Goal: Task Accomplishment & Management: Use online tool/utility

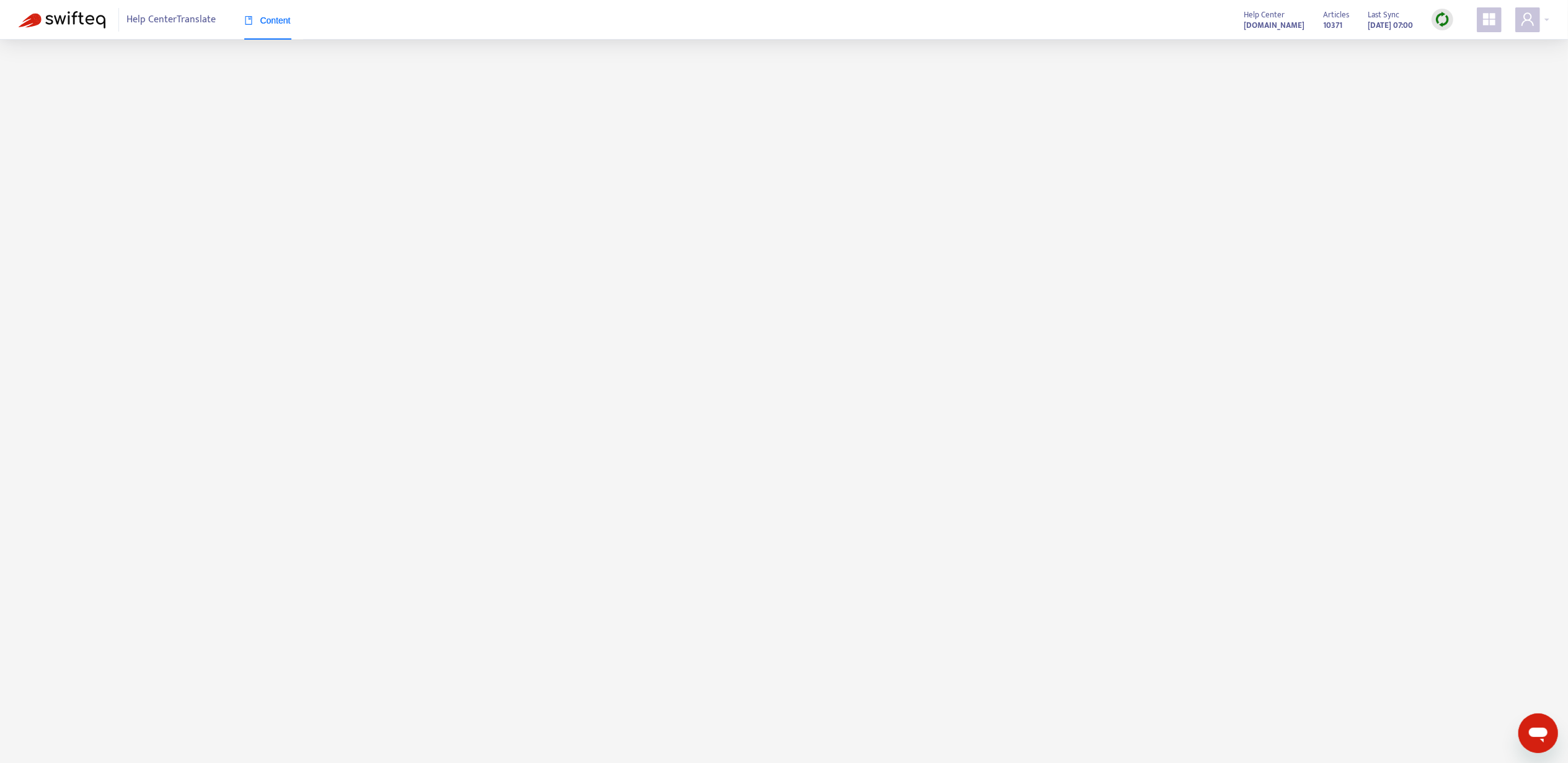
click at [1555, 23] on div "Help Center Translate Content Help Center [DOMAIN_NAME] Articles 10371 Last Syn…" at bounding box center [784, 20] width 1568 height 39
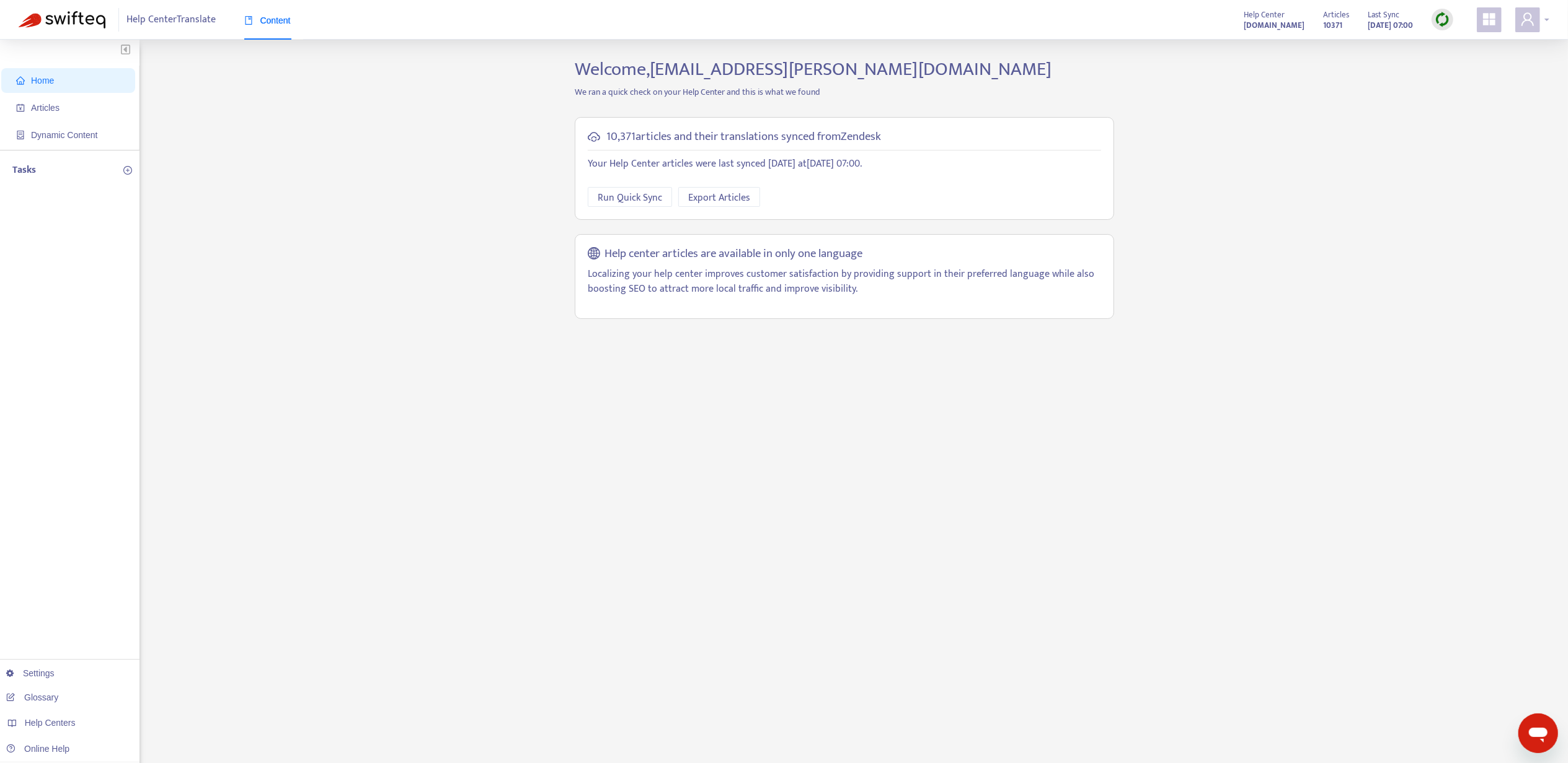
click at [1548, 23] on div at bounding box center [1532, 20] width 34 height 25
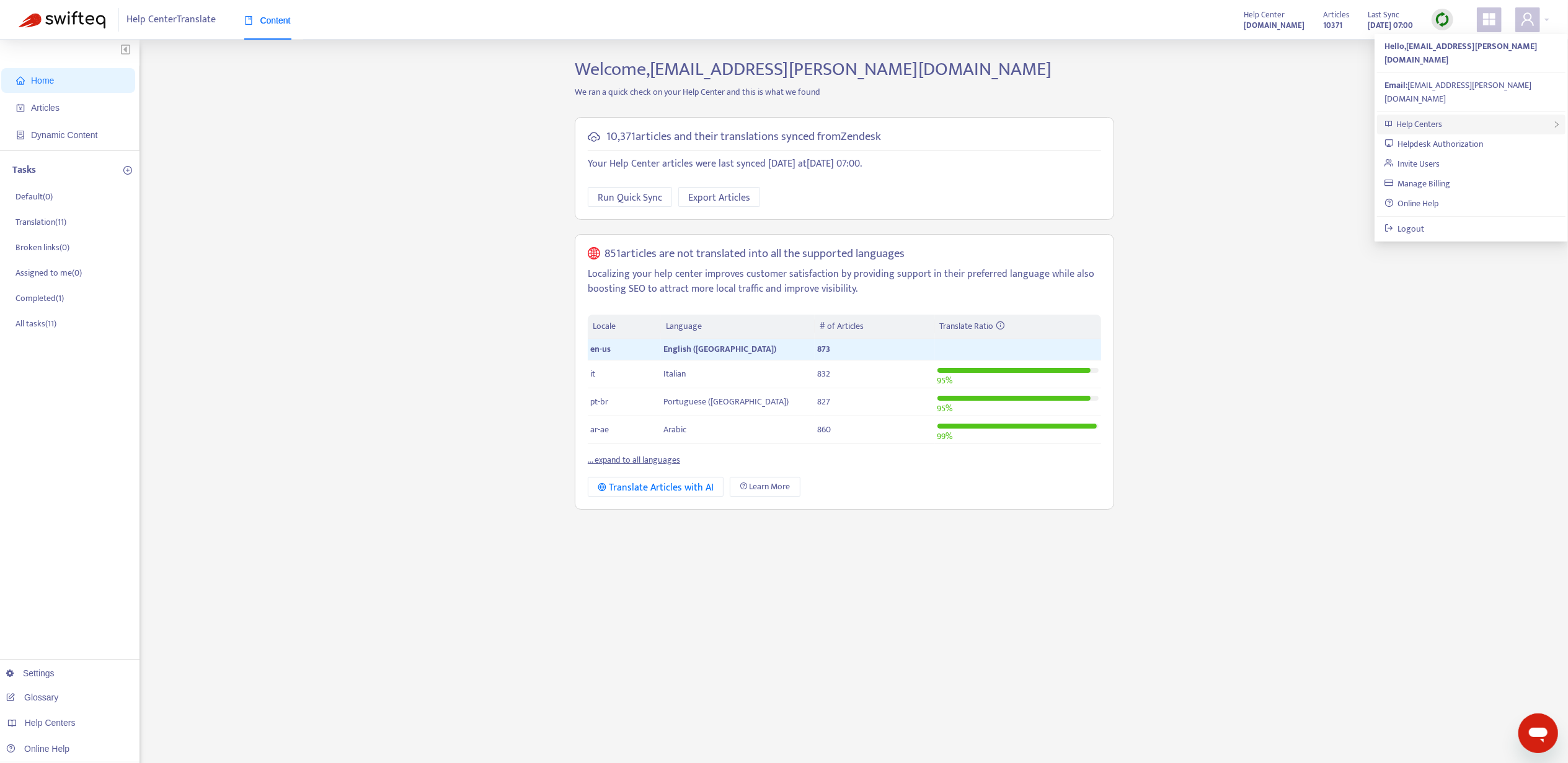
click at [1519, 115] on div "Help Centers" at bounding box center [1472, 125] width 189 height 20
click at [1326, 125] on link "[DOMAIN_NAME]" at bounding box center [1304, 119] width 76 height 15
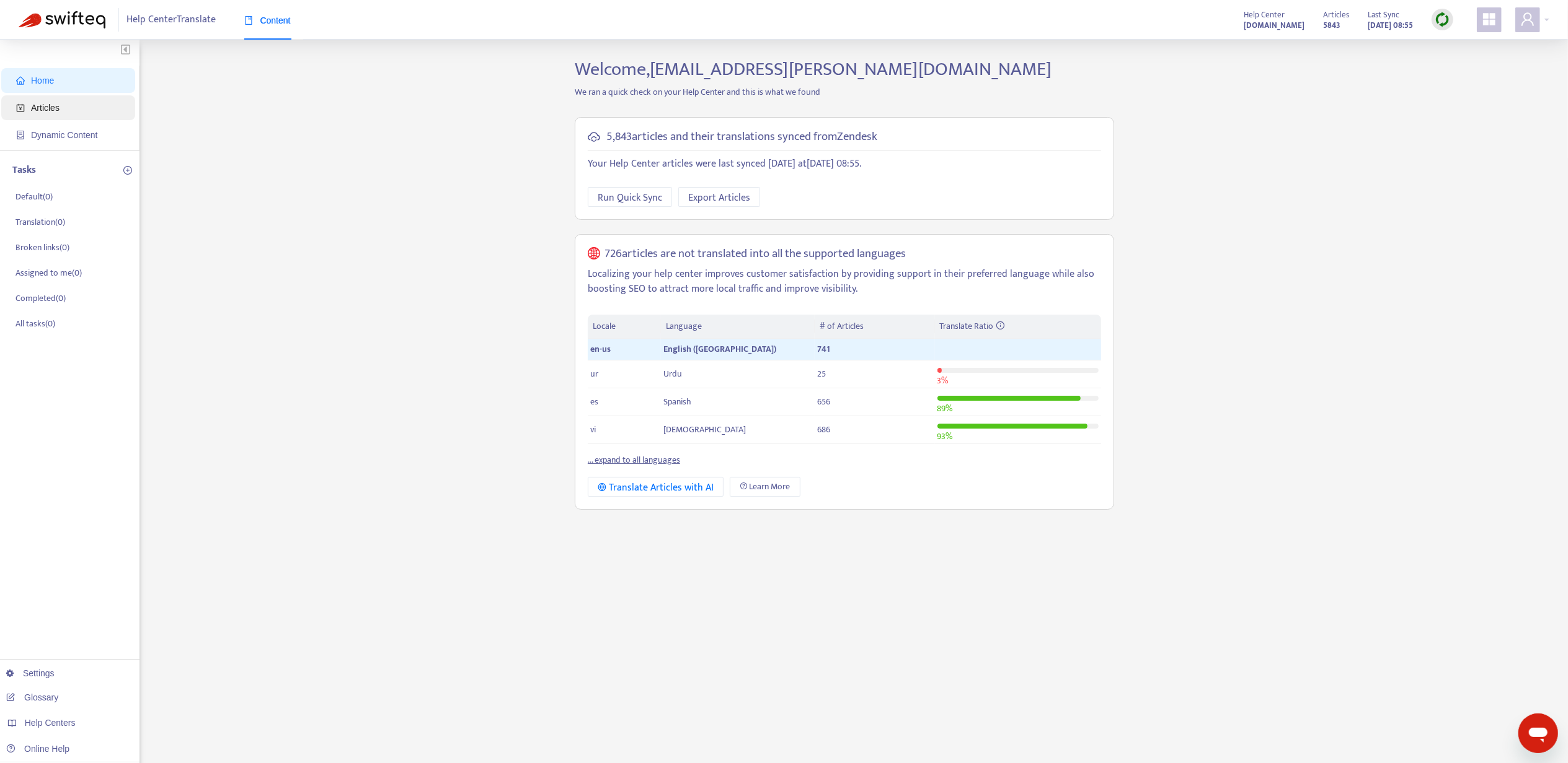
click at [73, 104] on span "Articles" at bounding box center [70, 107] width 109 height 25
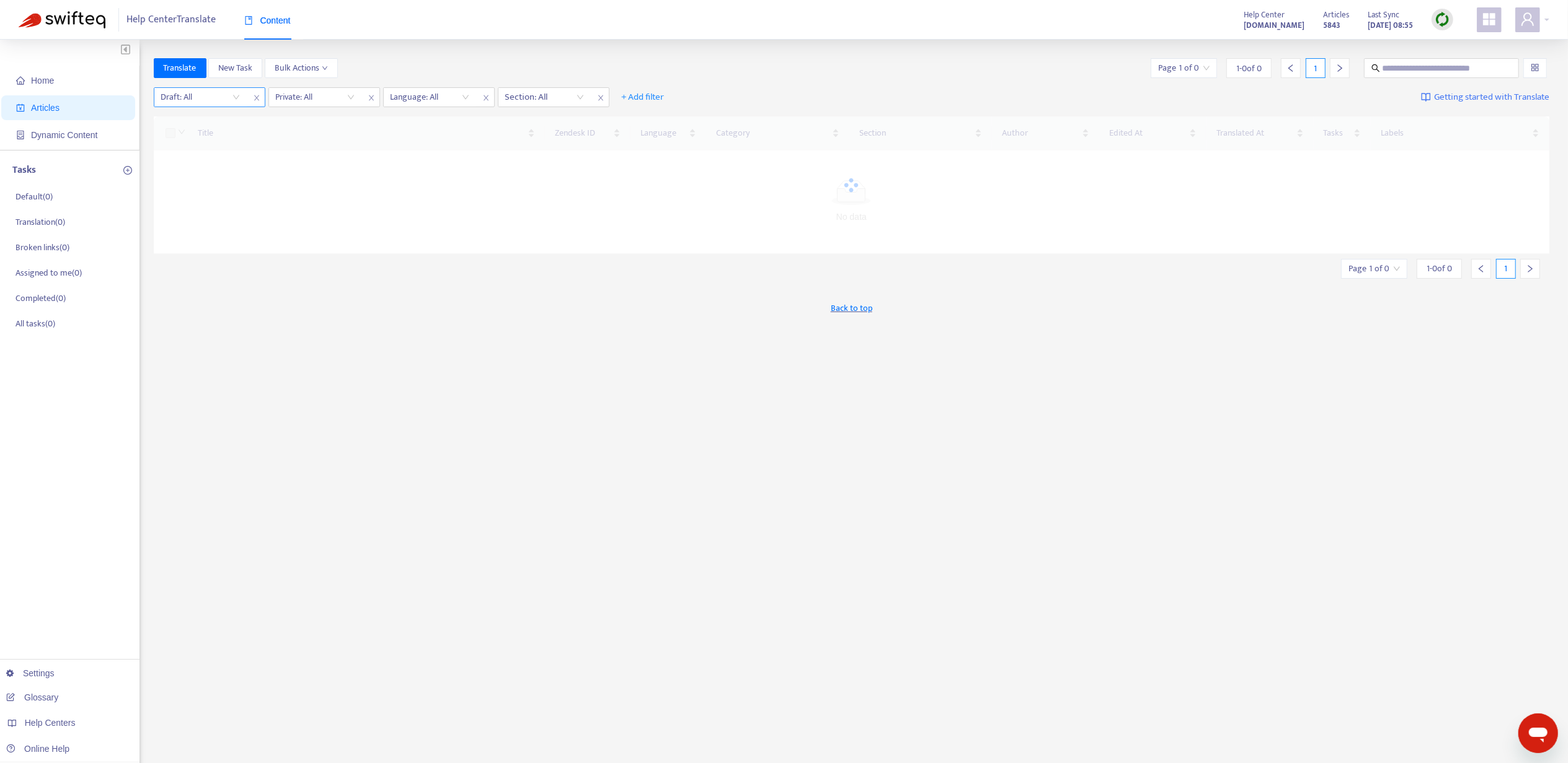
click at [219, 95] on input "search" at bounding box center [200, 97] width 79 height 19
click at [232, 152] on div "No" at bounding box center [272, 162] width 231 height 20
click at [308, 101] on input "search" at bounding box center [320, 97] width 79 height 19
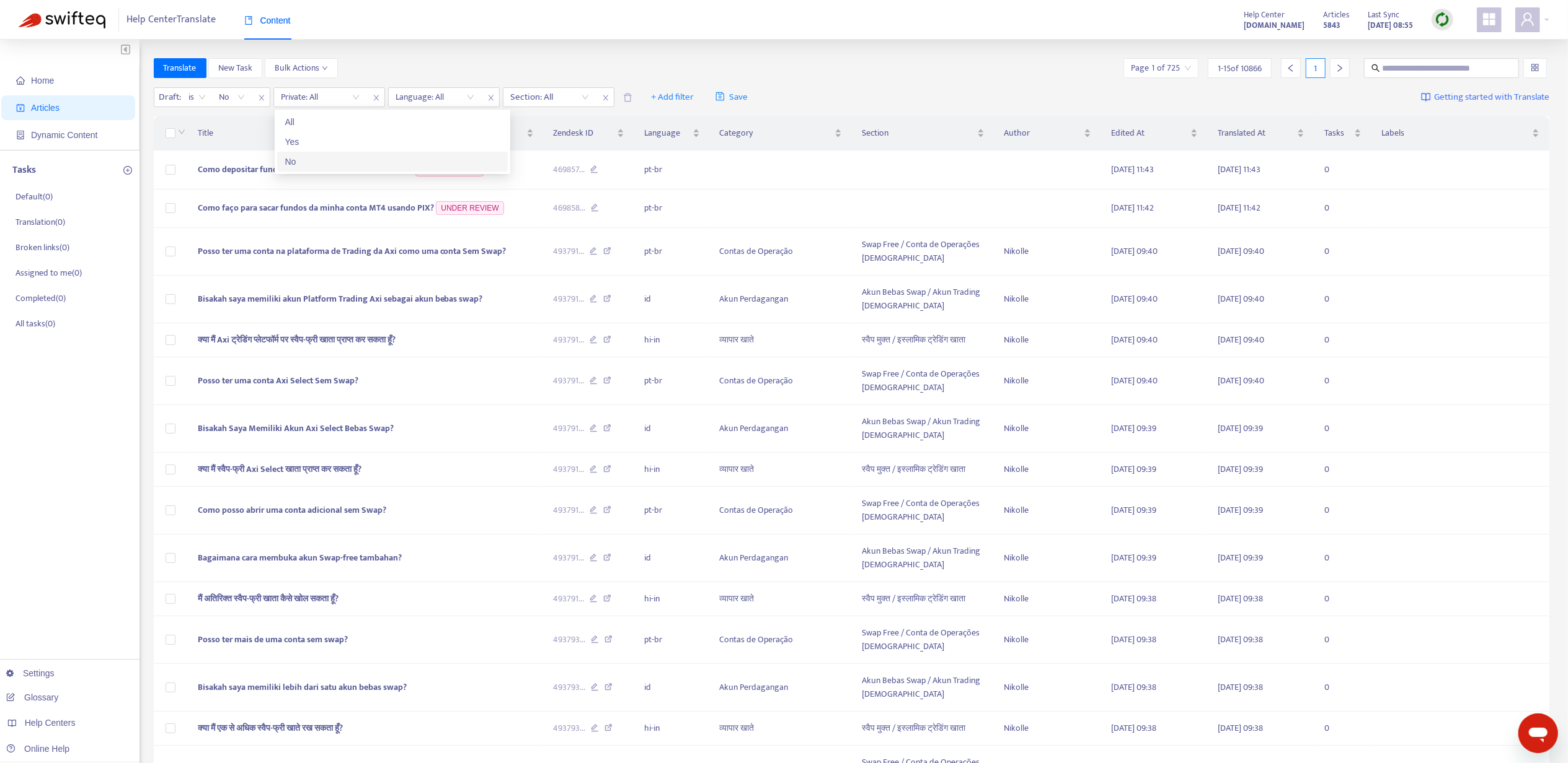
click at [317, 156] on div "No" at bounding box center [393, 162] width 216 height 14
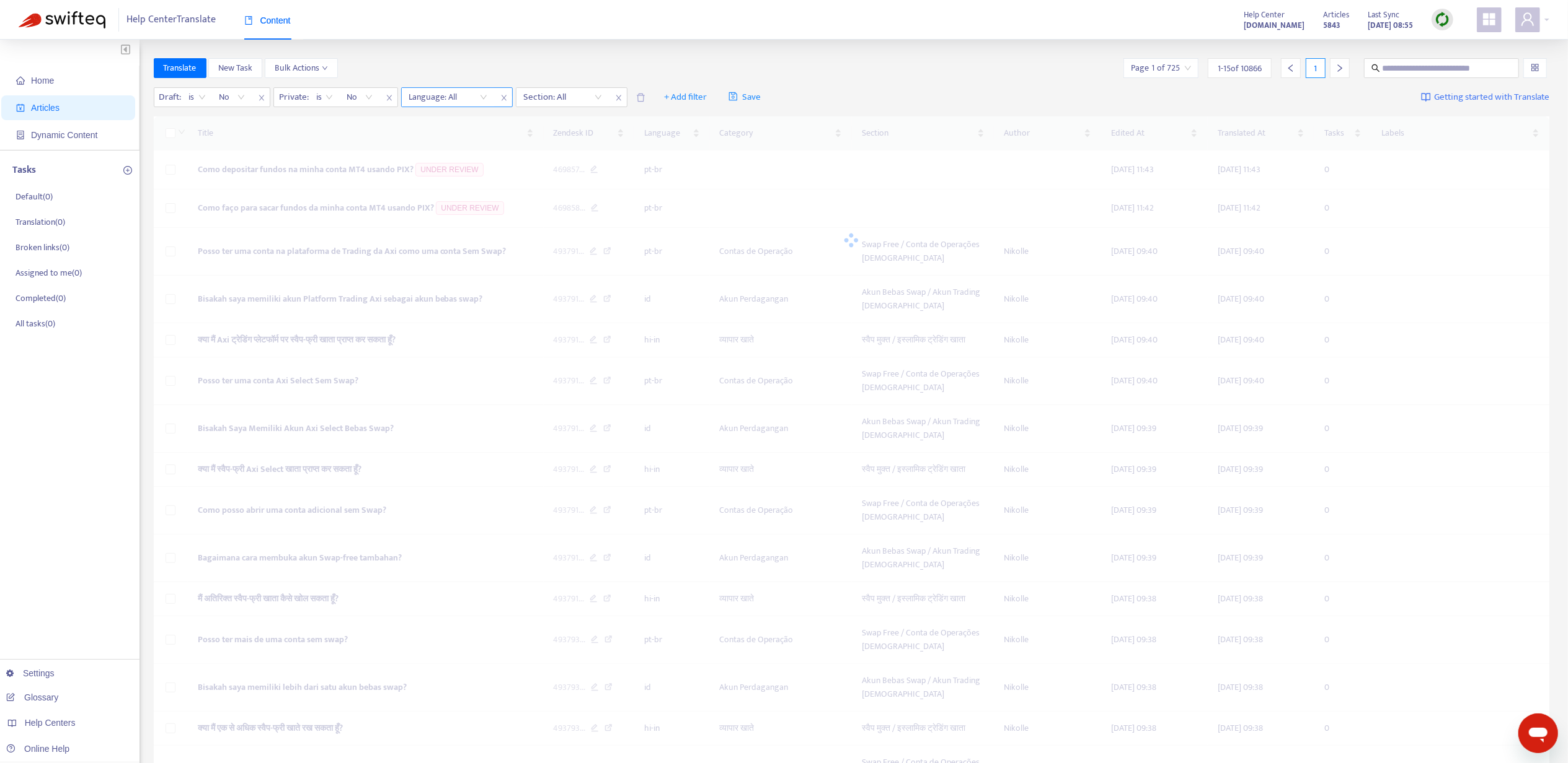
click at [424, 99] on div at bounding box center [441, 96] width 75 height 15
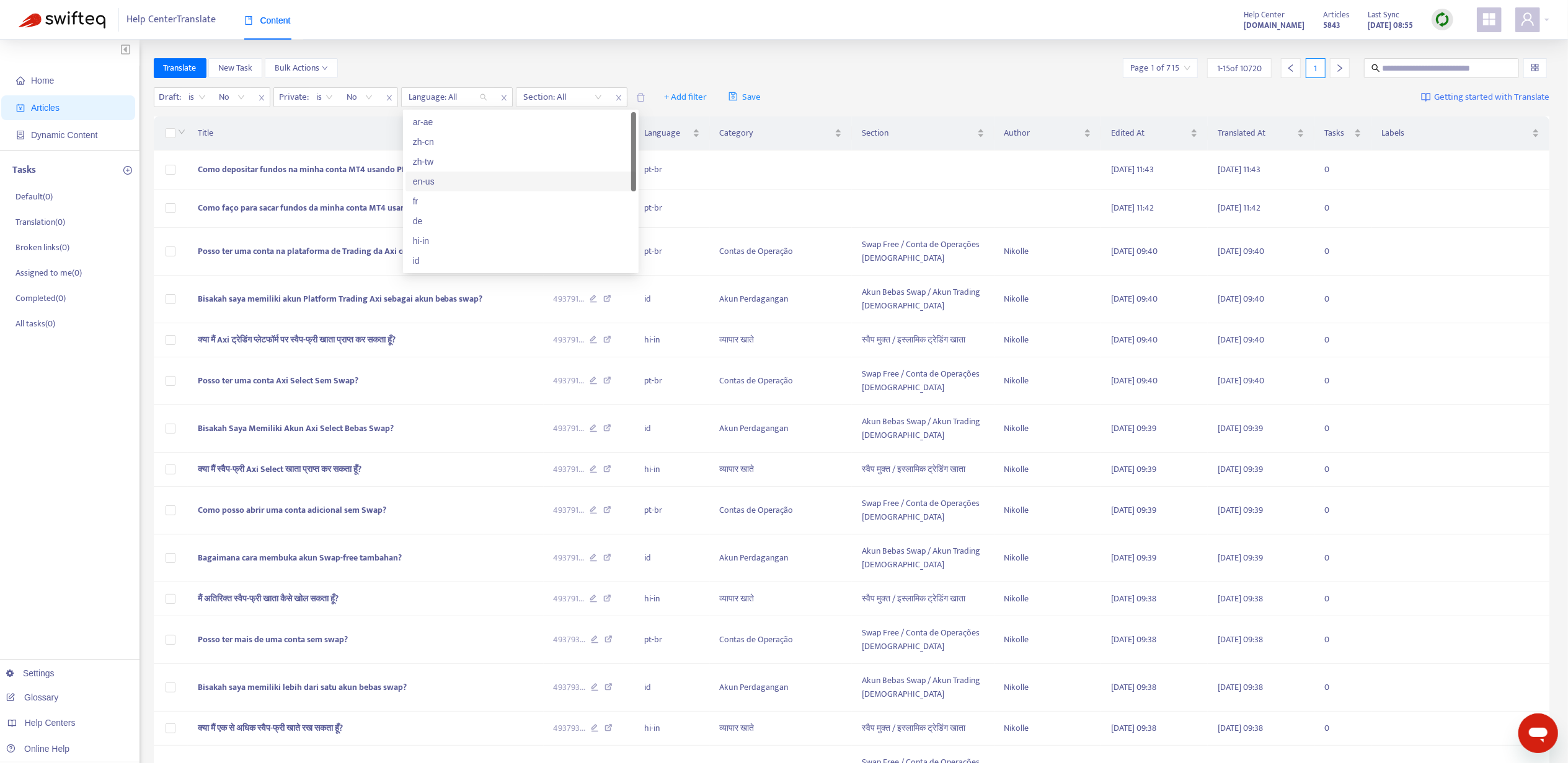
click at [459, 179] on div "en-us" at bounding box center [521, 182] width 216 height 14
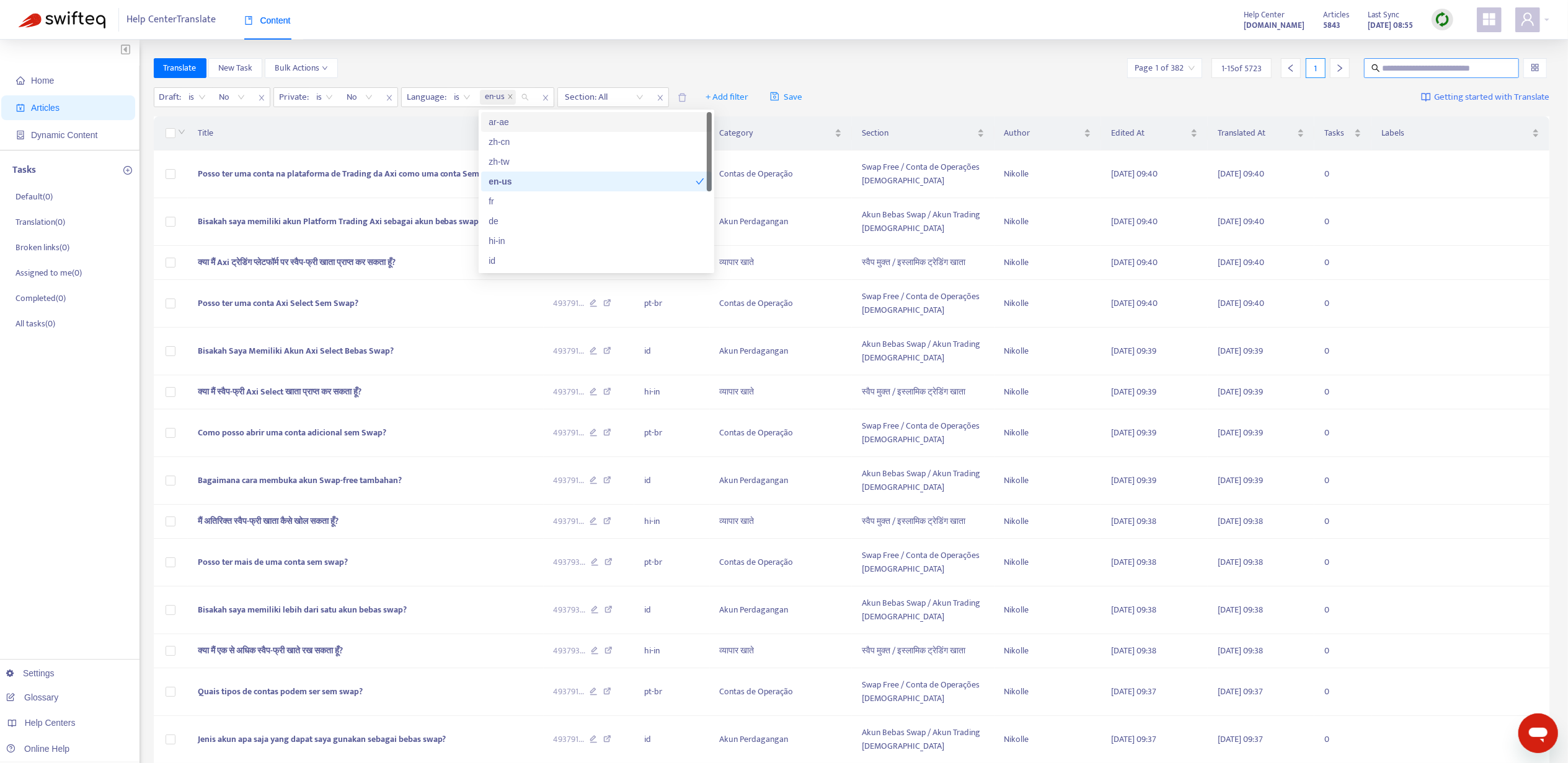
click at [1421, 68] on input "text" at bounding box center [1441, 68] width 119 height 14
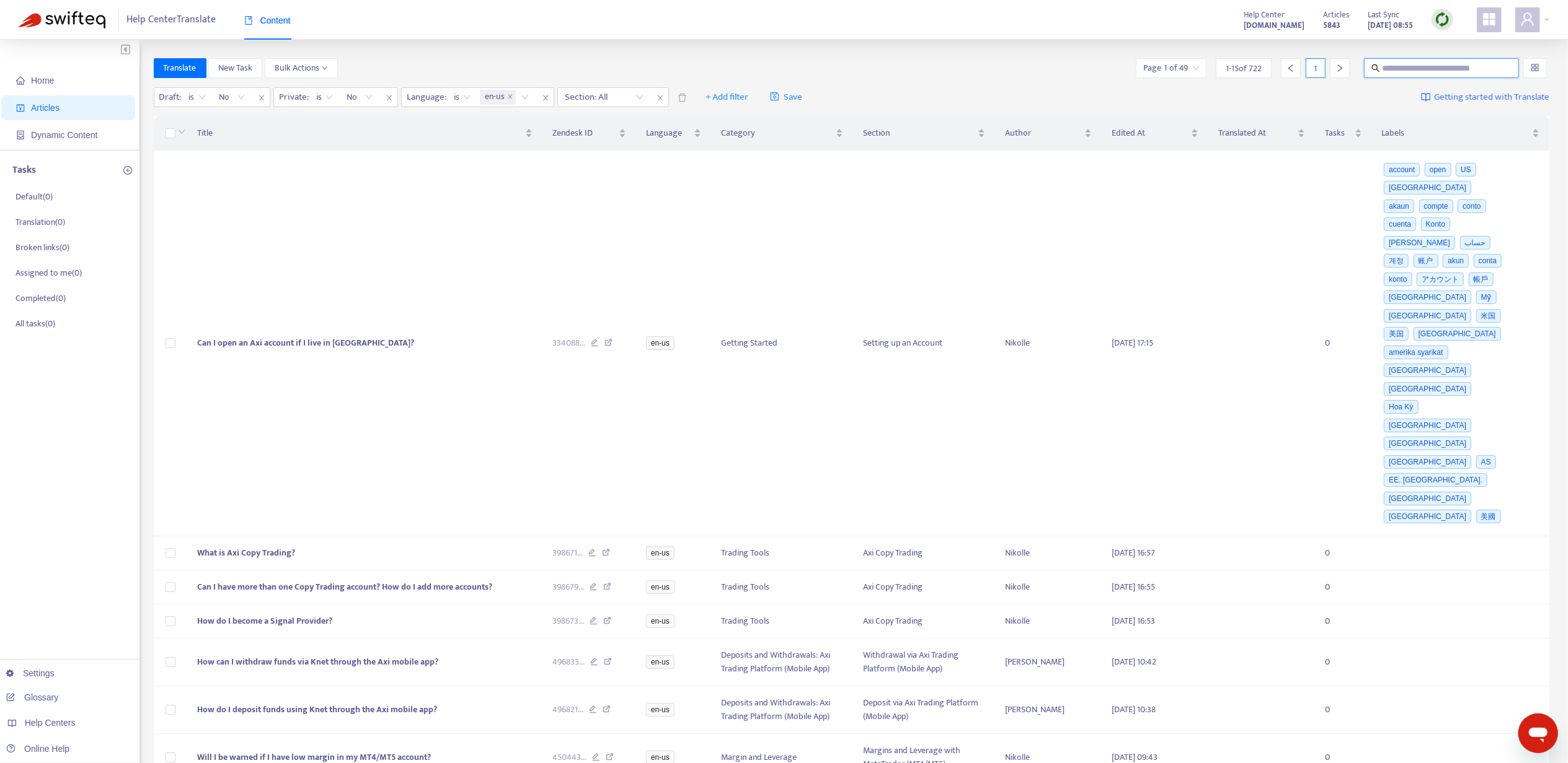
paste input "**********"
type input "**********"
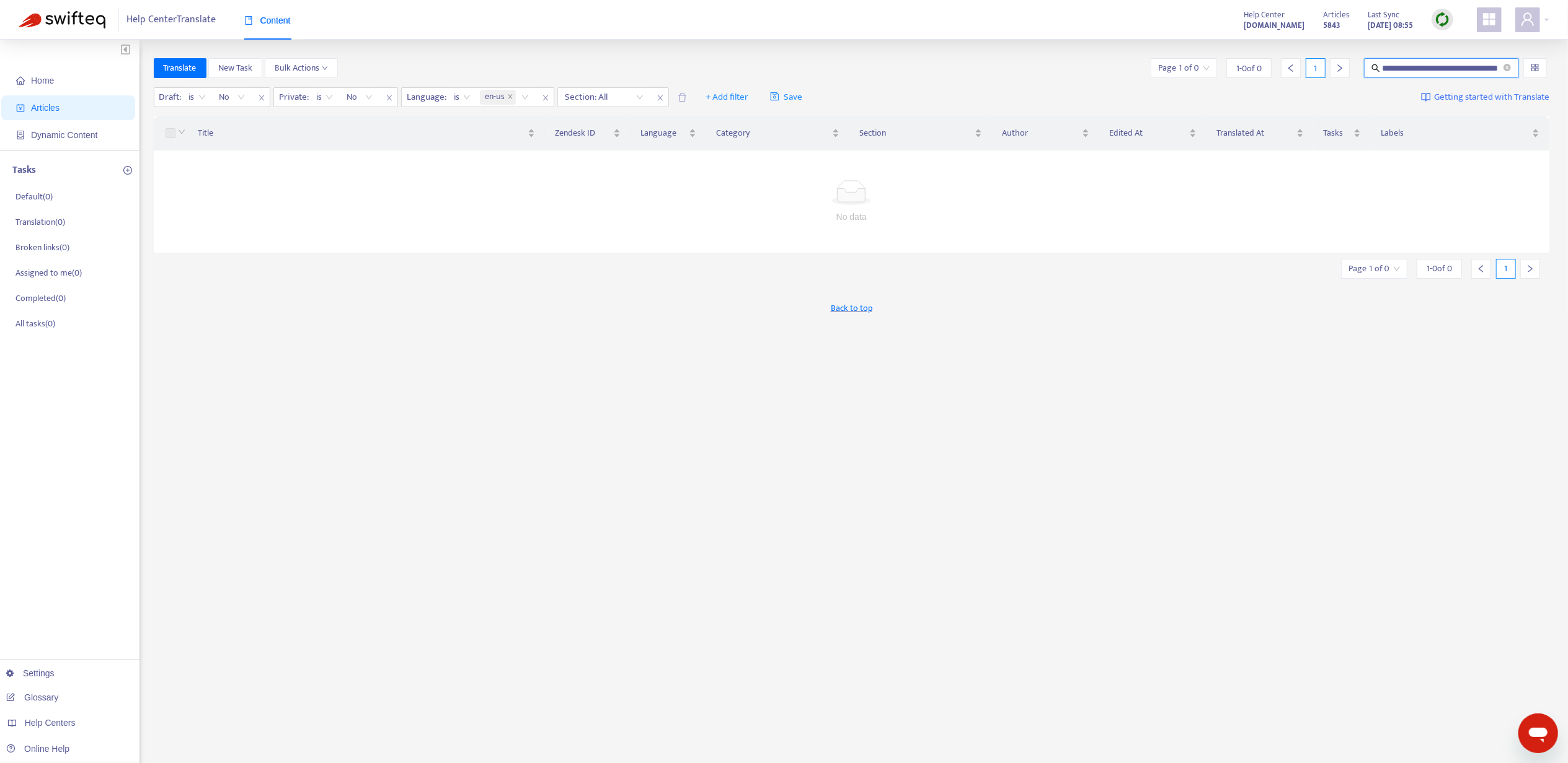
click at [1441, 16] on img at bounding box center [1442, 20] width 16 height 16
click at [1459, 65] on link "Full Sync" at bounding box center [1463, 65] width 44 height 15
